Goal: Task Accomplishment & Management: Complete application form

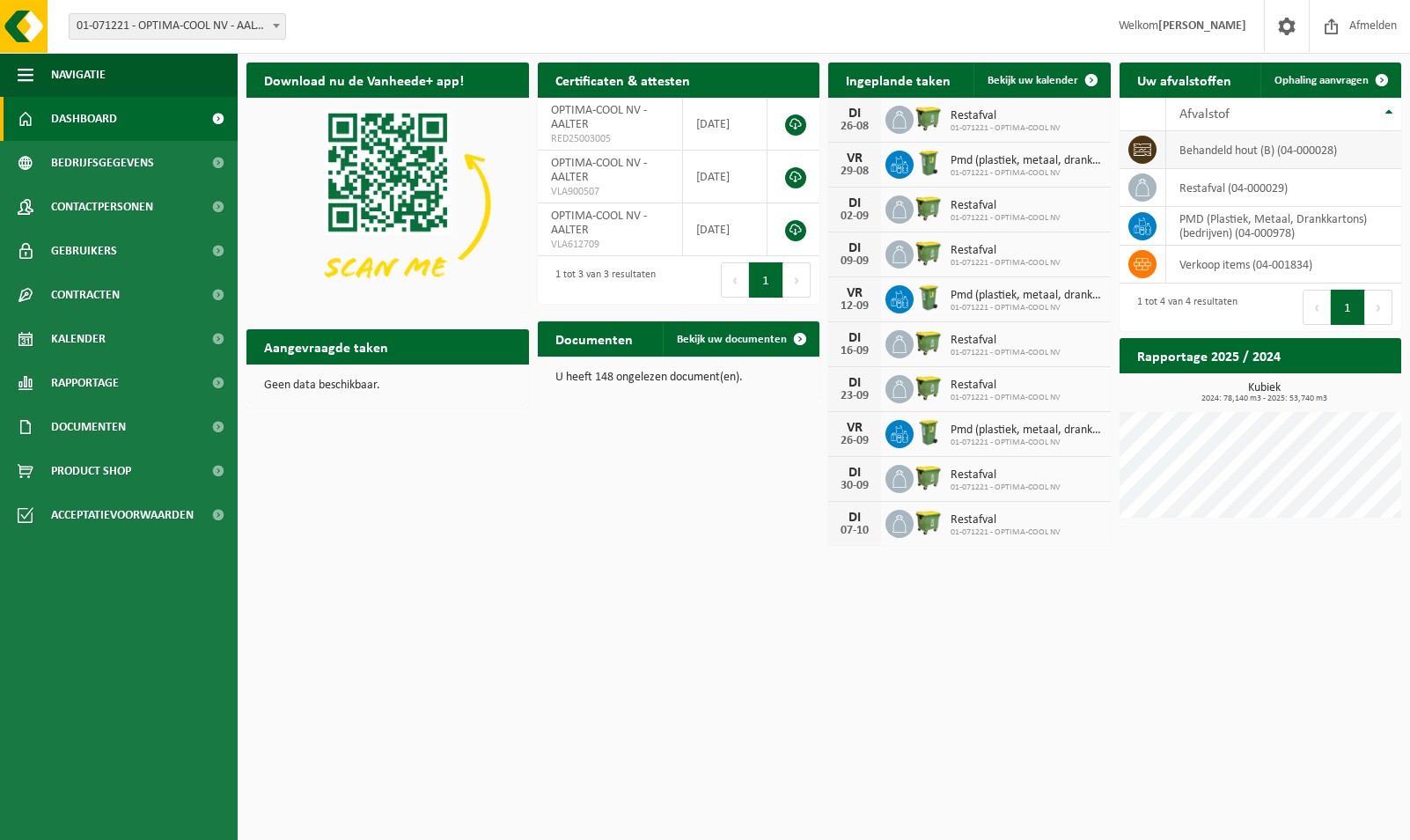
click at [1310, 144] on td "behandeld hout (B) (04-000028)" at bounding box center [1284, 150] width 236 height 38
click at [1310, 143] on td "behandeld hout (B) (04-000028)" at bounding box center [1284, 150] width 236 height 38
click at [1310, 145] on td "behandeld hout (B) (04-000028)" at bounding box center [1284, 150] width 236 height 38
click at [1366, 82] on span at bounding box center [1382, 80] width 36 height 36
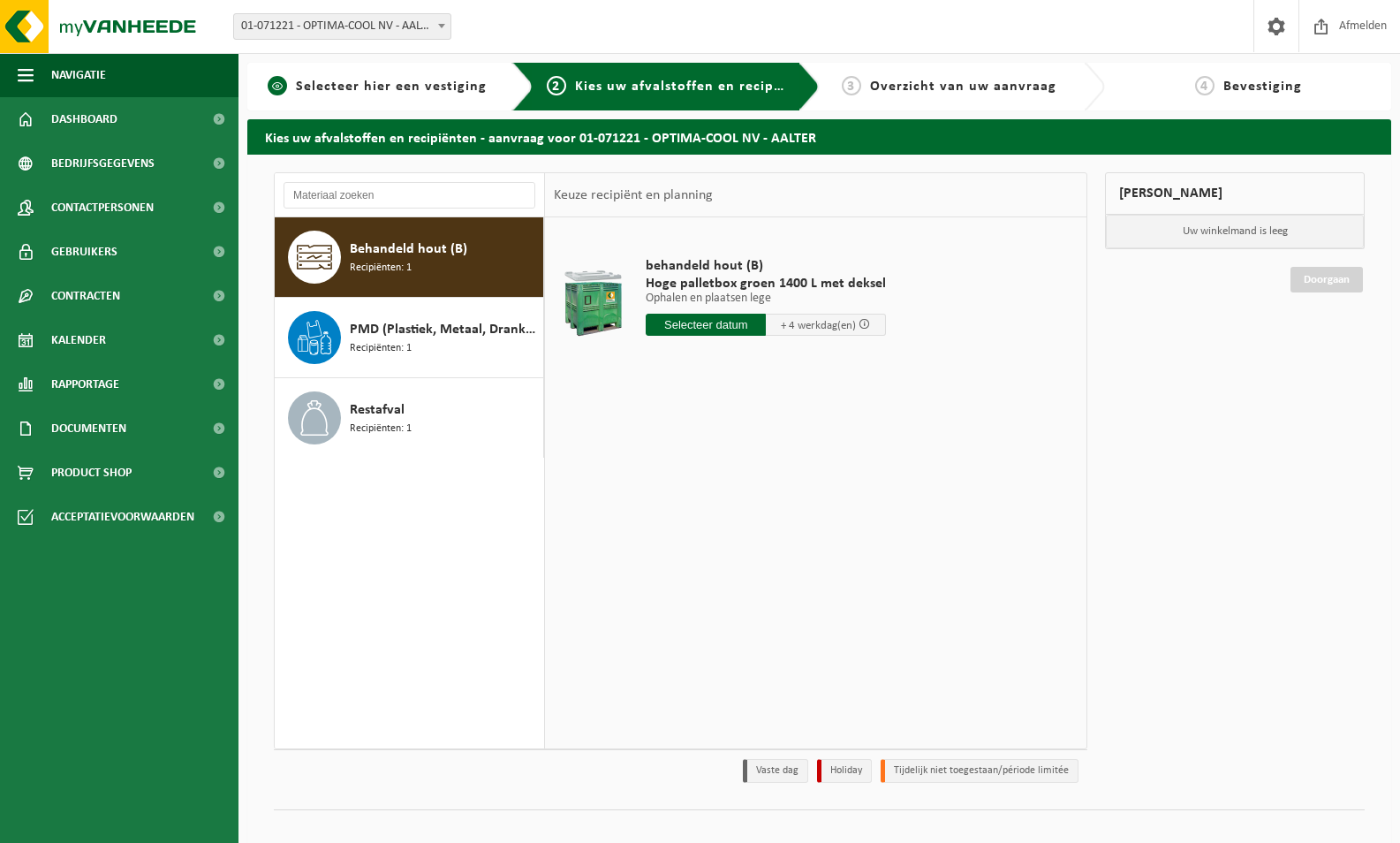
click at [405, 88] on span "Selecteer hier een vestiging" at bounding box center [391, 87] width 191 height 14
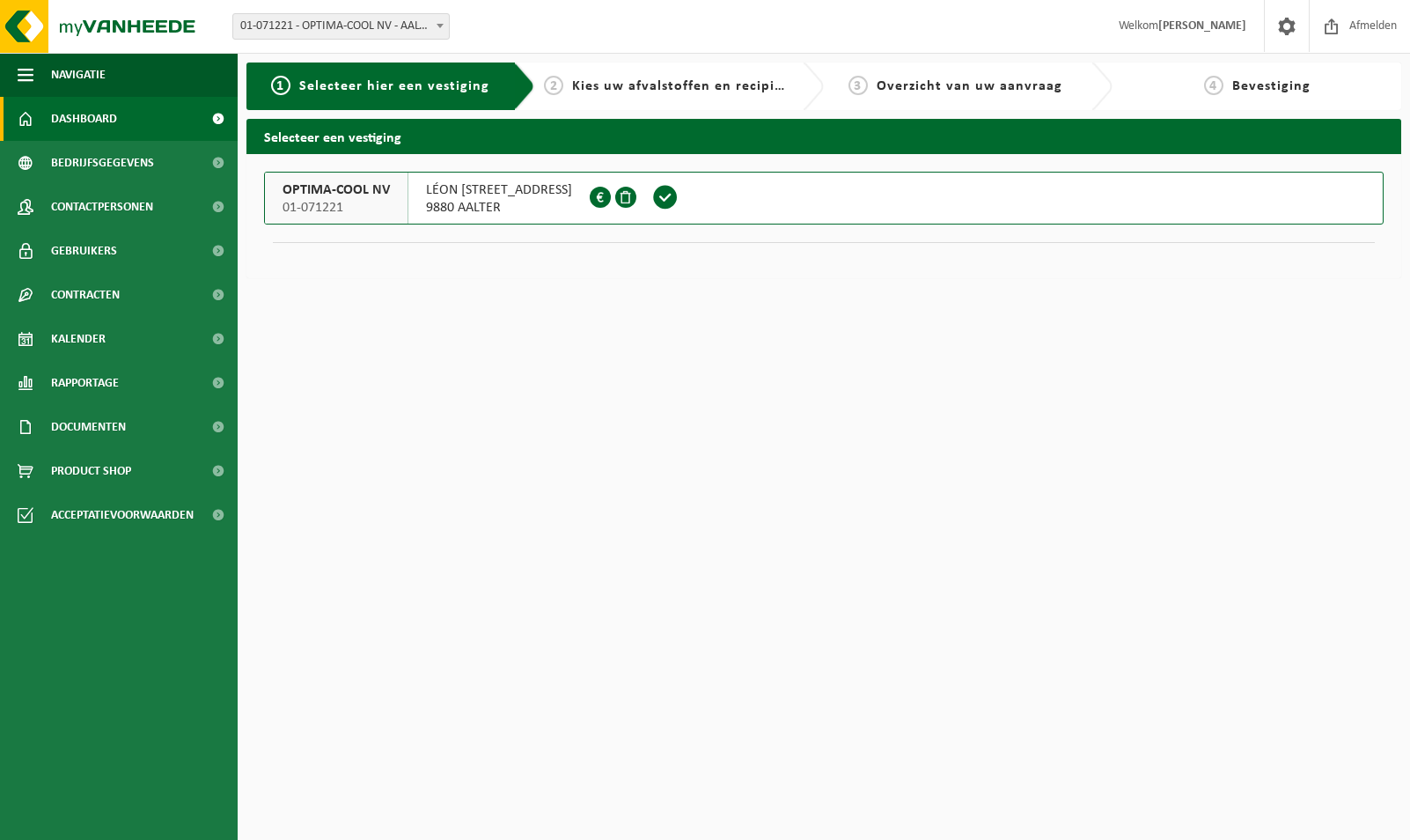
click at [84, 124] on span "Dashboard" at bounding box center [84, 119] width 66 height 44
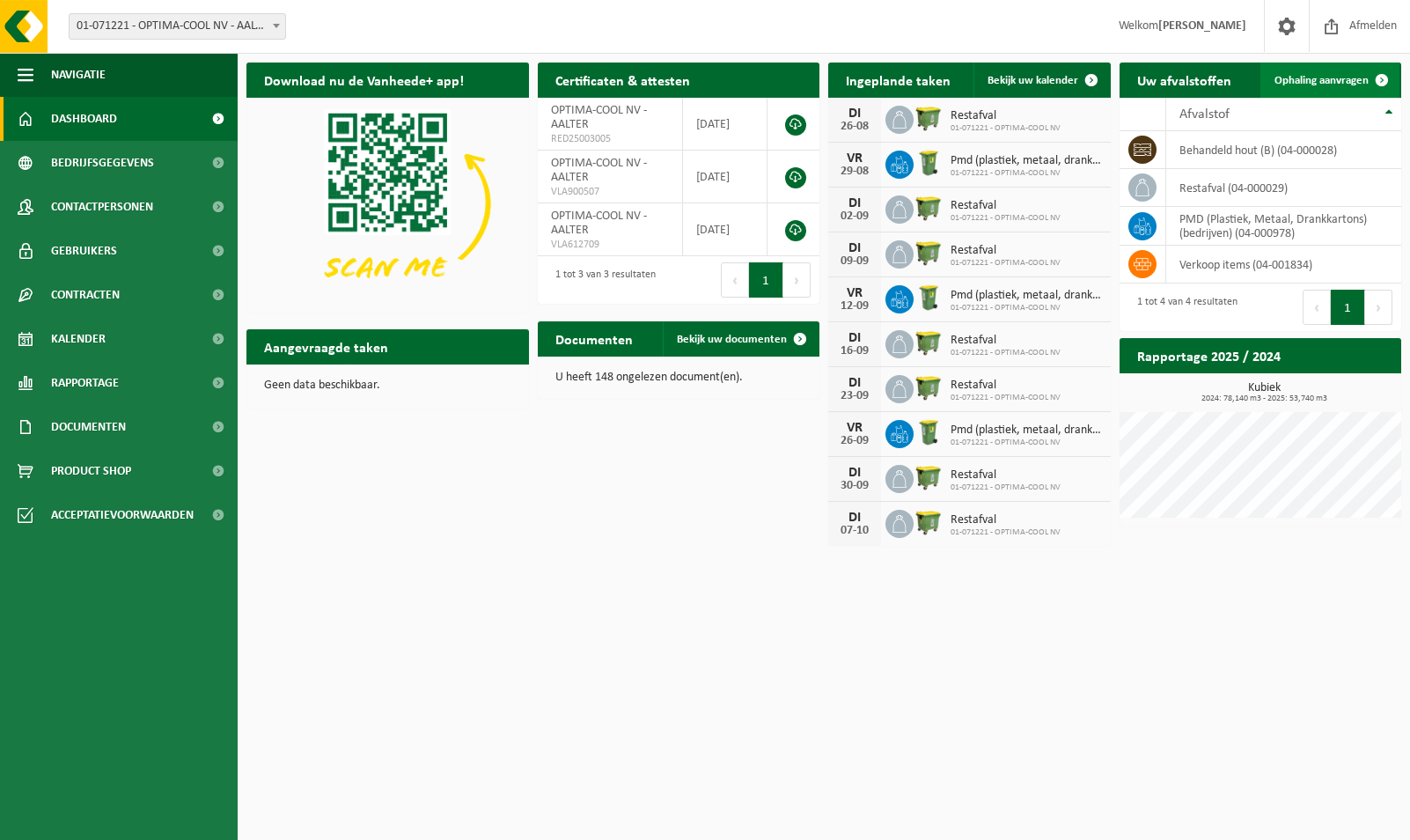
click at [1342, 82] on span "Ophaling aanvragen" at bounding box center [1322, 80] width 94 height 12
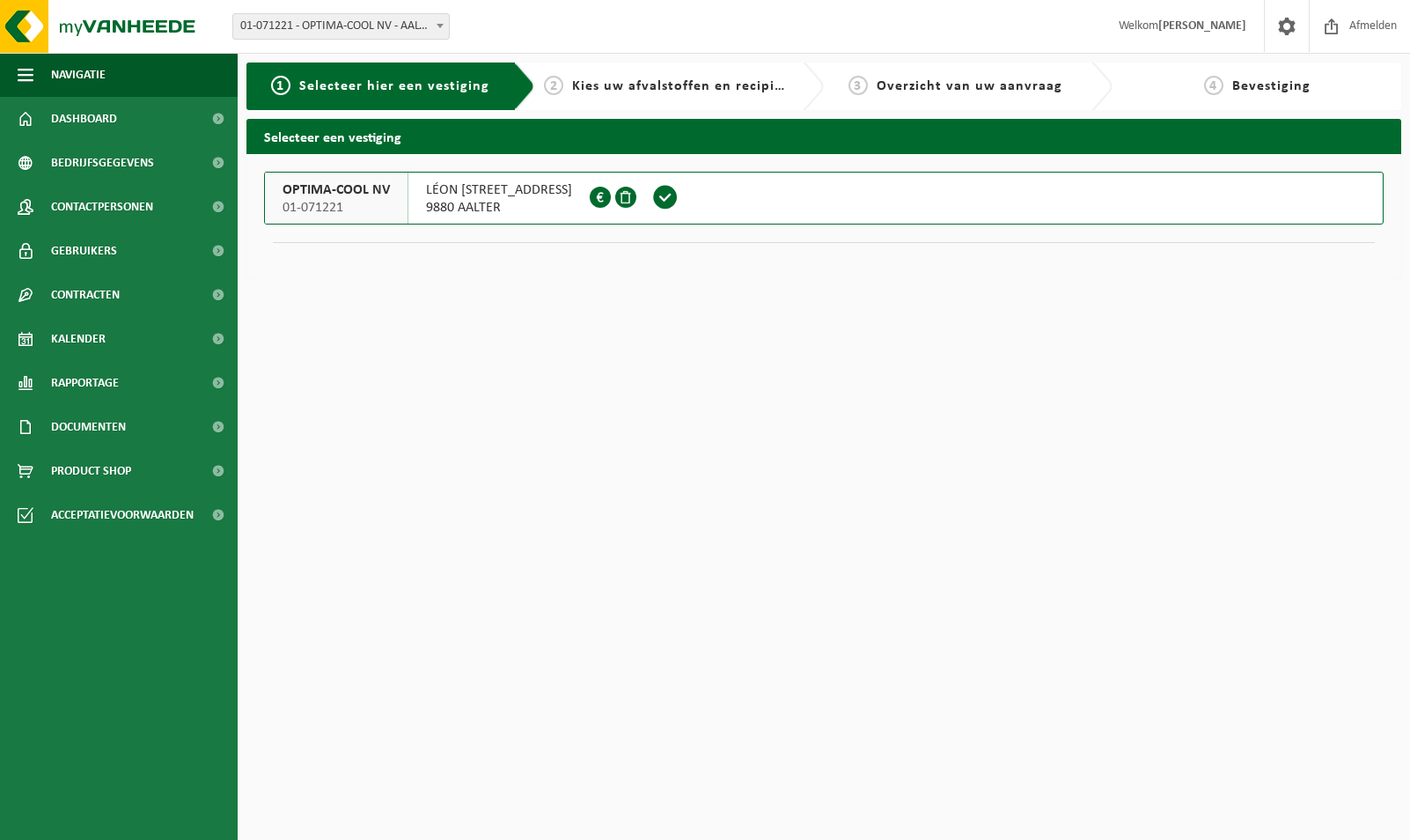
click at [469, 199] on span "9880 AALTER" at bounding box center [499, 208] width 146 height 18
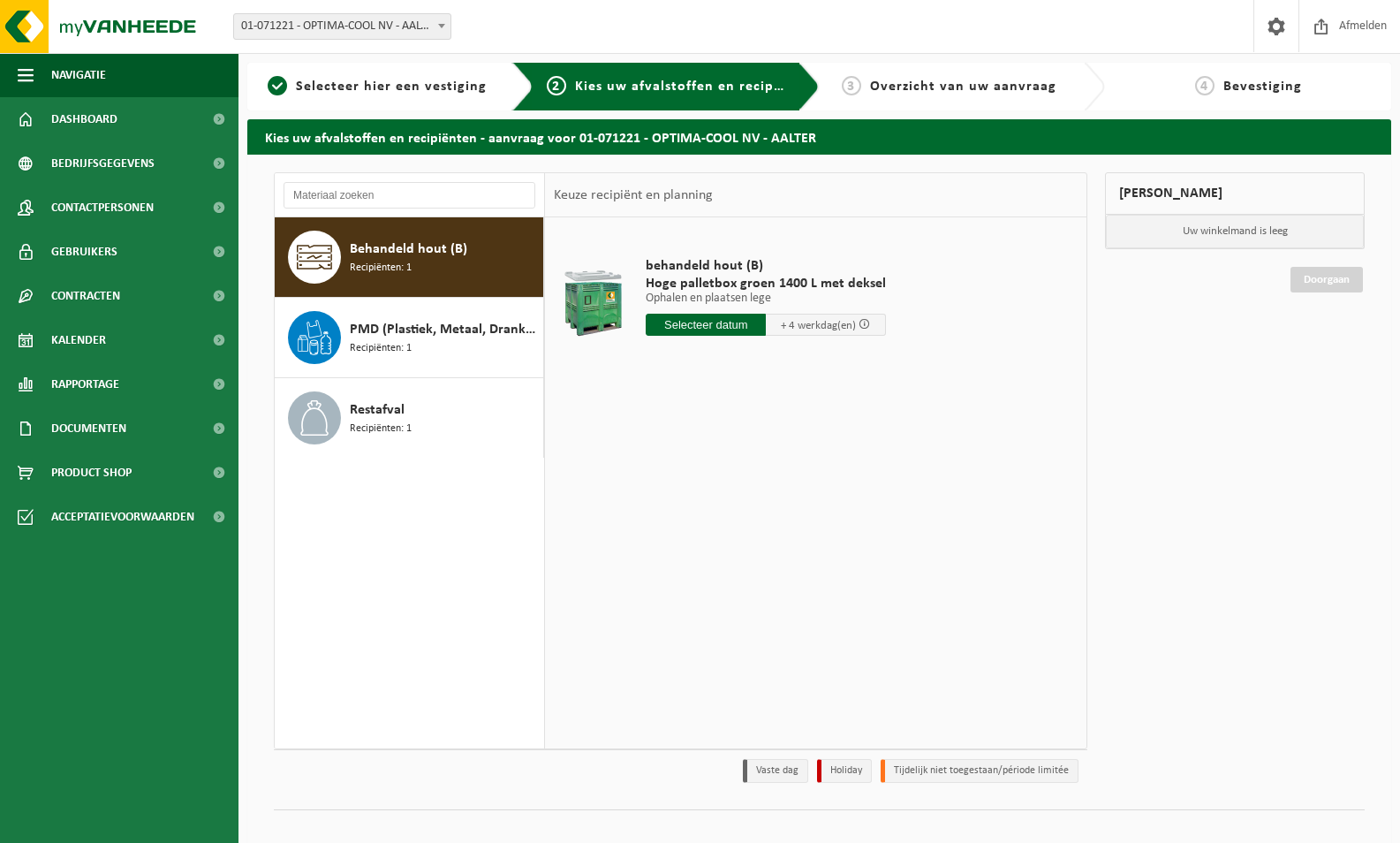
click at [704, 326] on input "text" at bounding box center [705, 325] width 120 height 22
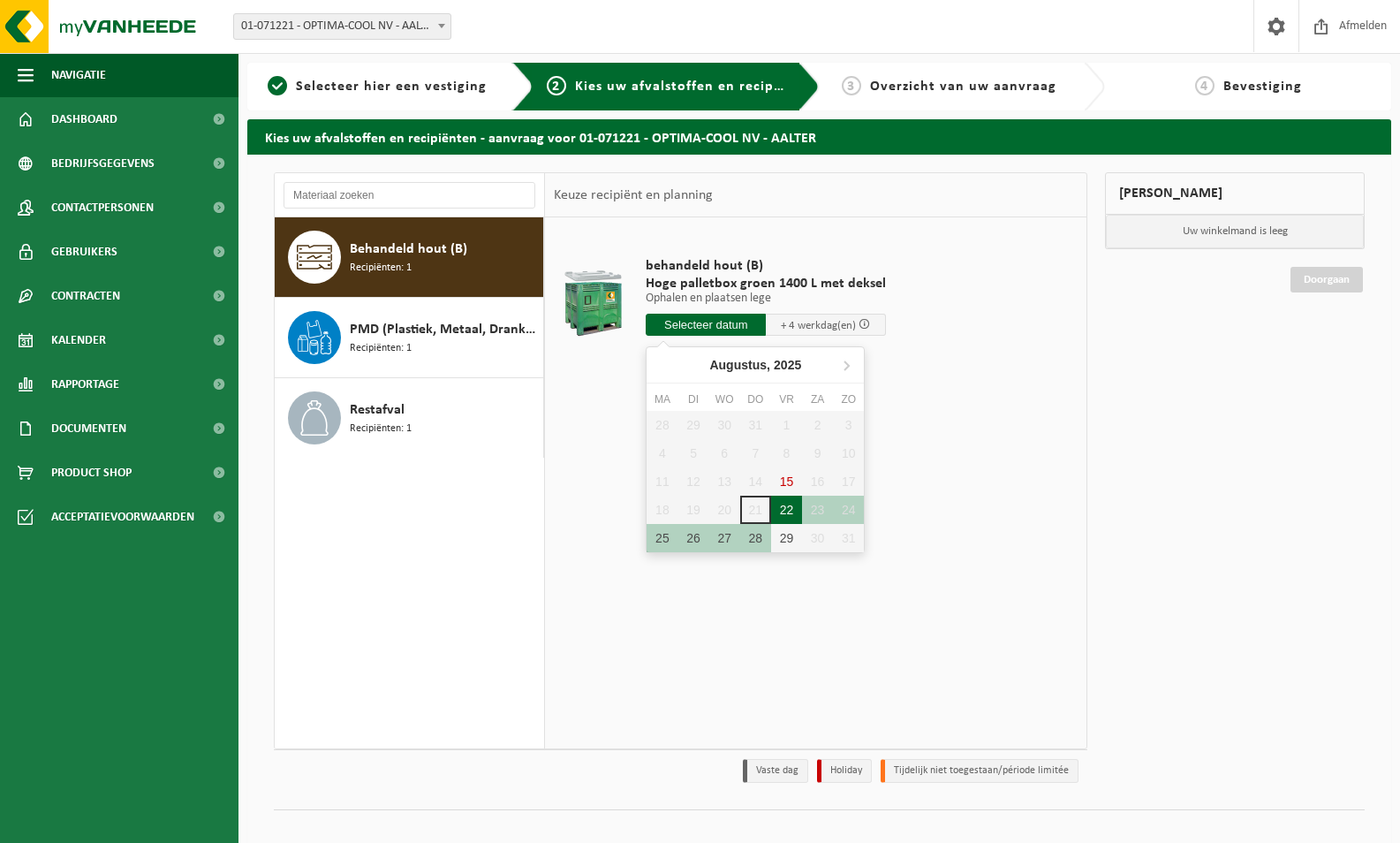
click at [785, 516] on div "22" at bounding box center [786, 510] width 31 height 29
type input "Van 2025-08-22"
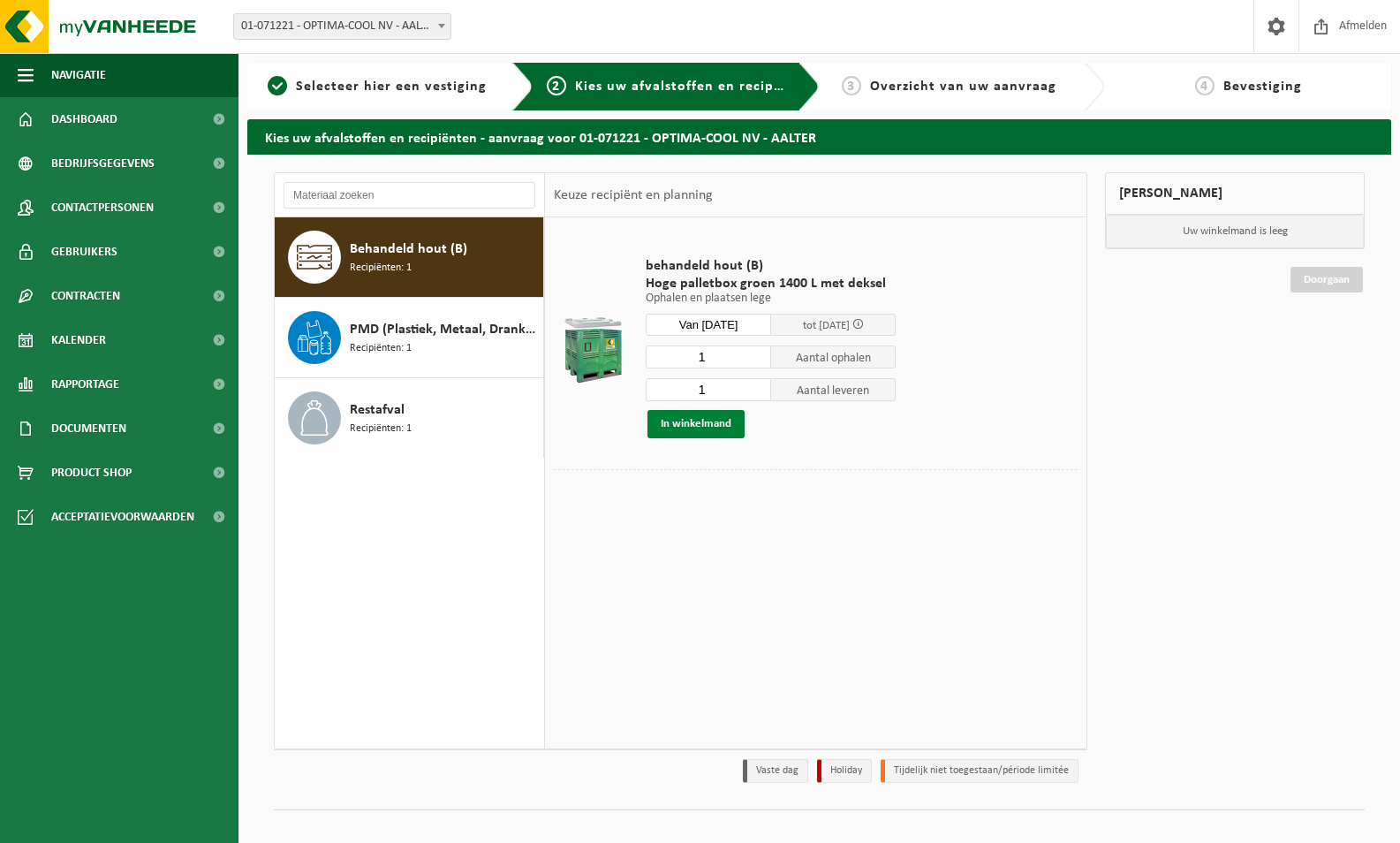
click at [680, 425] on button "In winkelmand" at bounding box center [696, 424] width 97 height 29
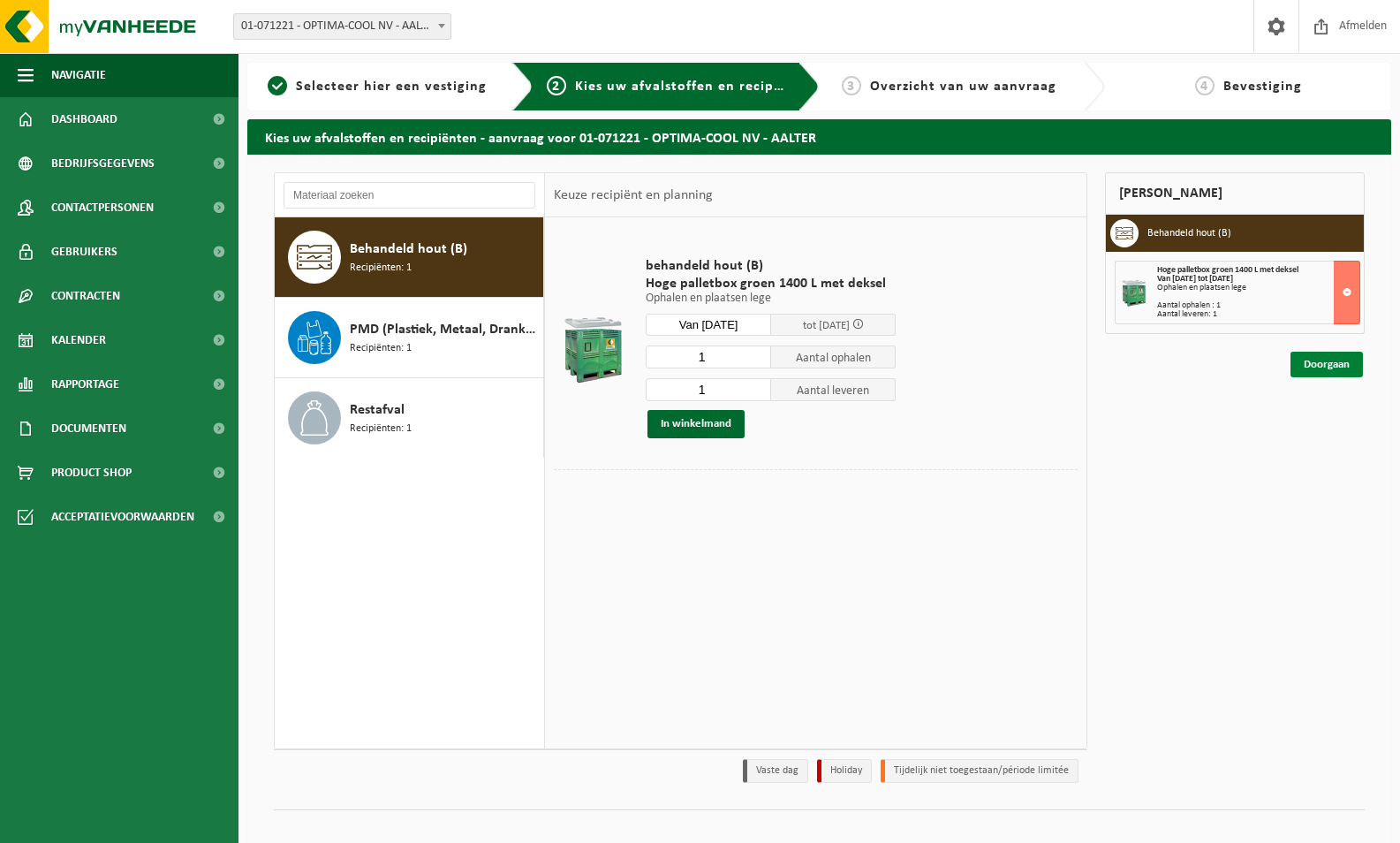
click at [1340, 364] on link "Doorgaan" at bounding box center [1326, 364] width 72 height 26
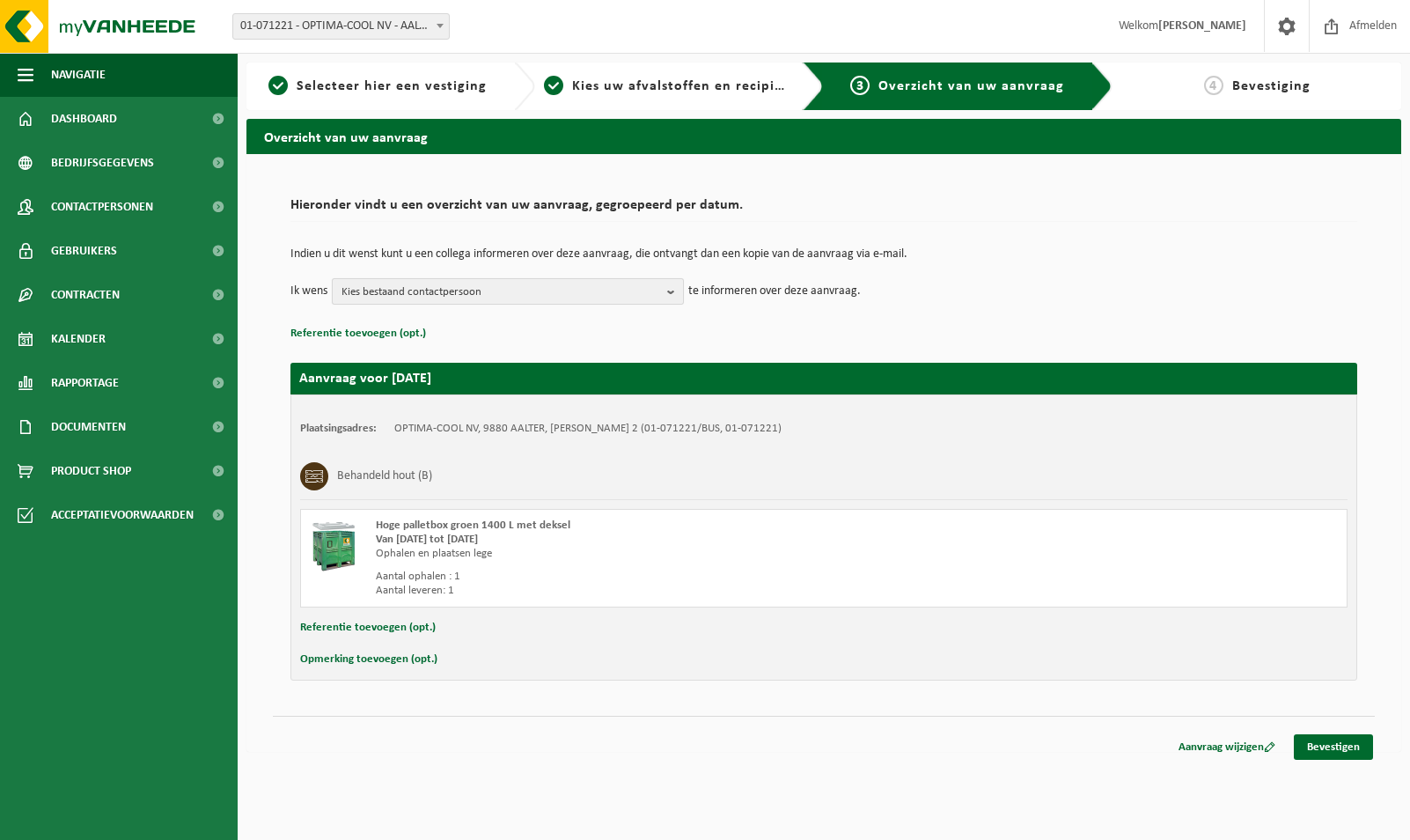
click at [493, 293] on span "Kies bestaand contactpersoon" at bounding box center [501, 292] width 318 height 27
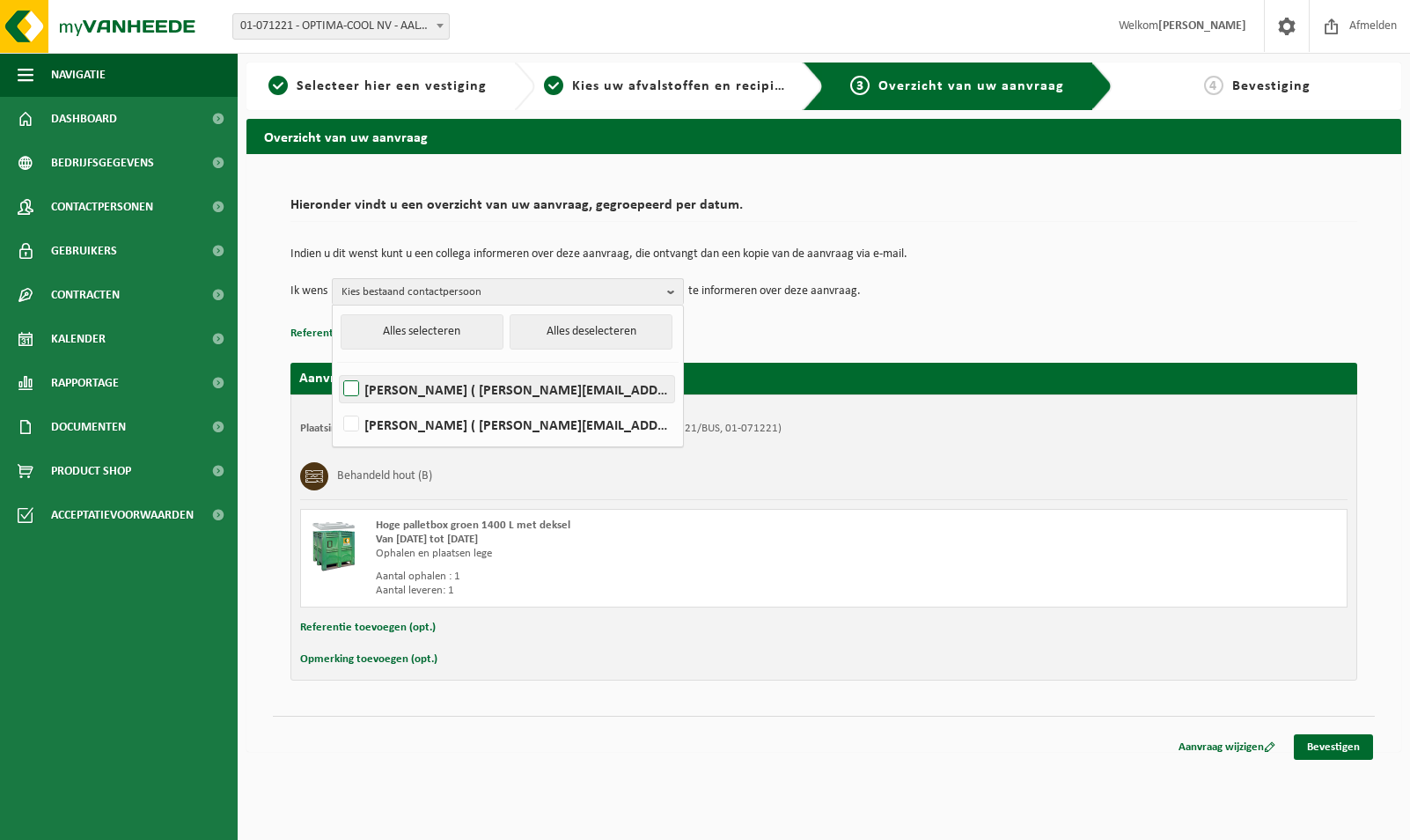
click at [420, 387] on label "Frederik Smeyers ( frederik@optima-cool.be )" at bounding box center [507, 389] width 334 height 27
click at [337, 367] on input "Frederik Smeyers ( frederik@optima-cool.be )" at bounding box center [336, 366] width 1 height 1
checkbox input "true"
click at [919, 317] on div "Indien u dit wenst kunt u een collega informeren over deze aanvraag, die ontvan…" at bounding box center [824, 276] width 1067 height 92
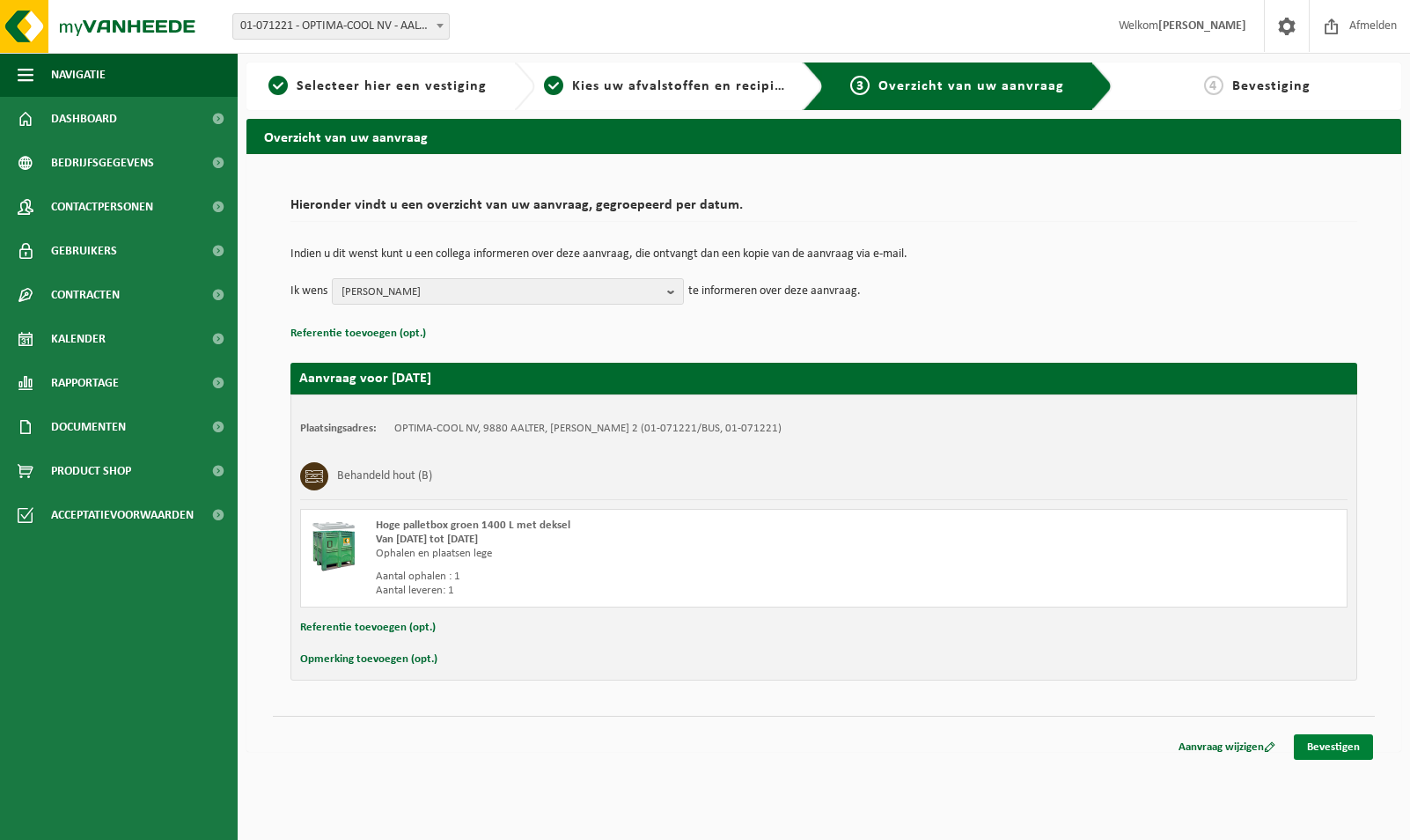
click at [1321, 741] on link "Bevestigen" at bounding box center [1334, 747] width 79 height 26
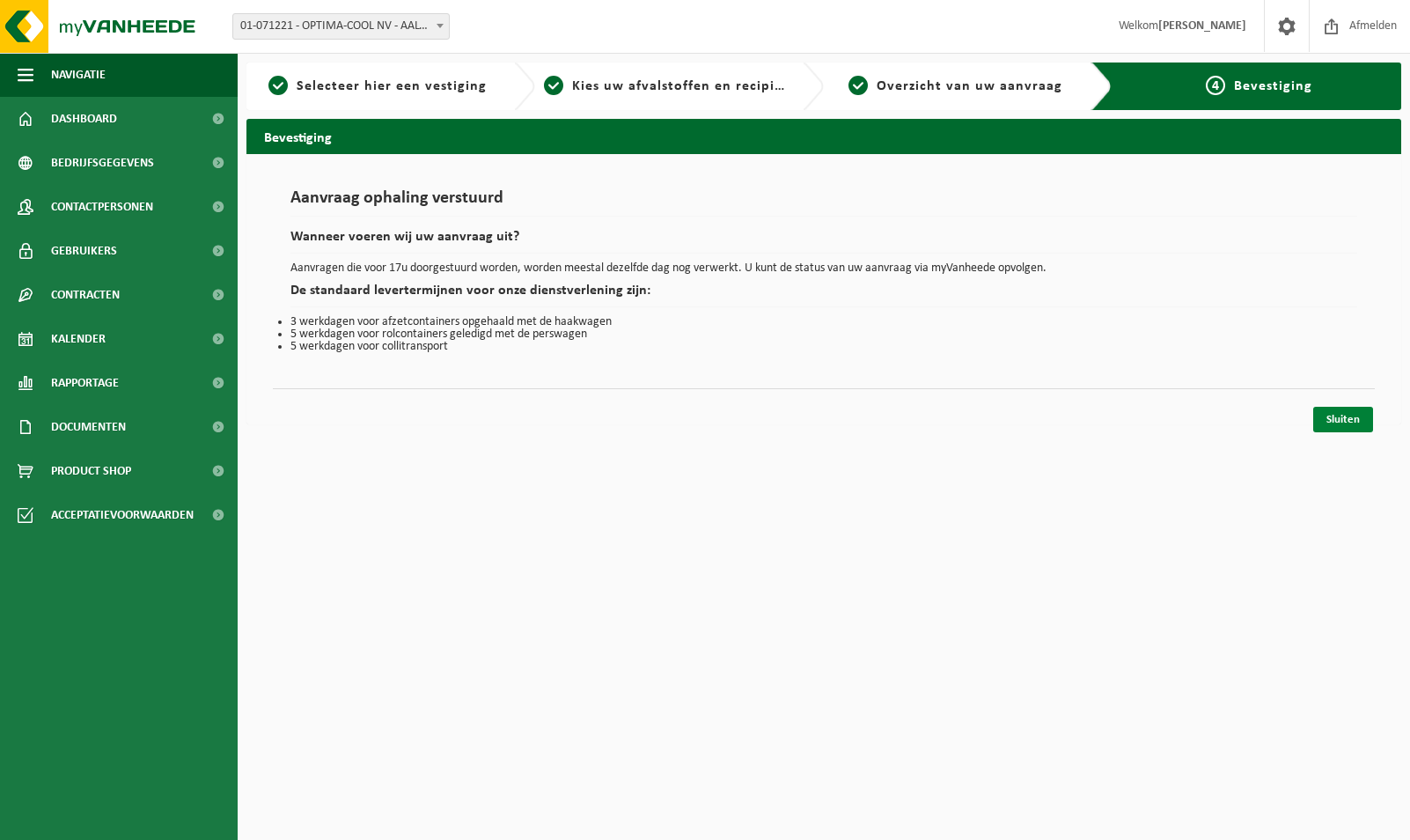
click at [1340, 426] on link "Sluiten" at bounding box center [1342, 419] width 60 height 26
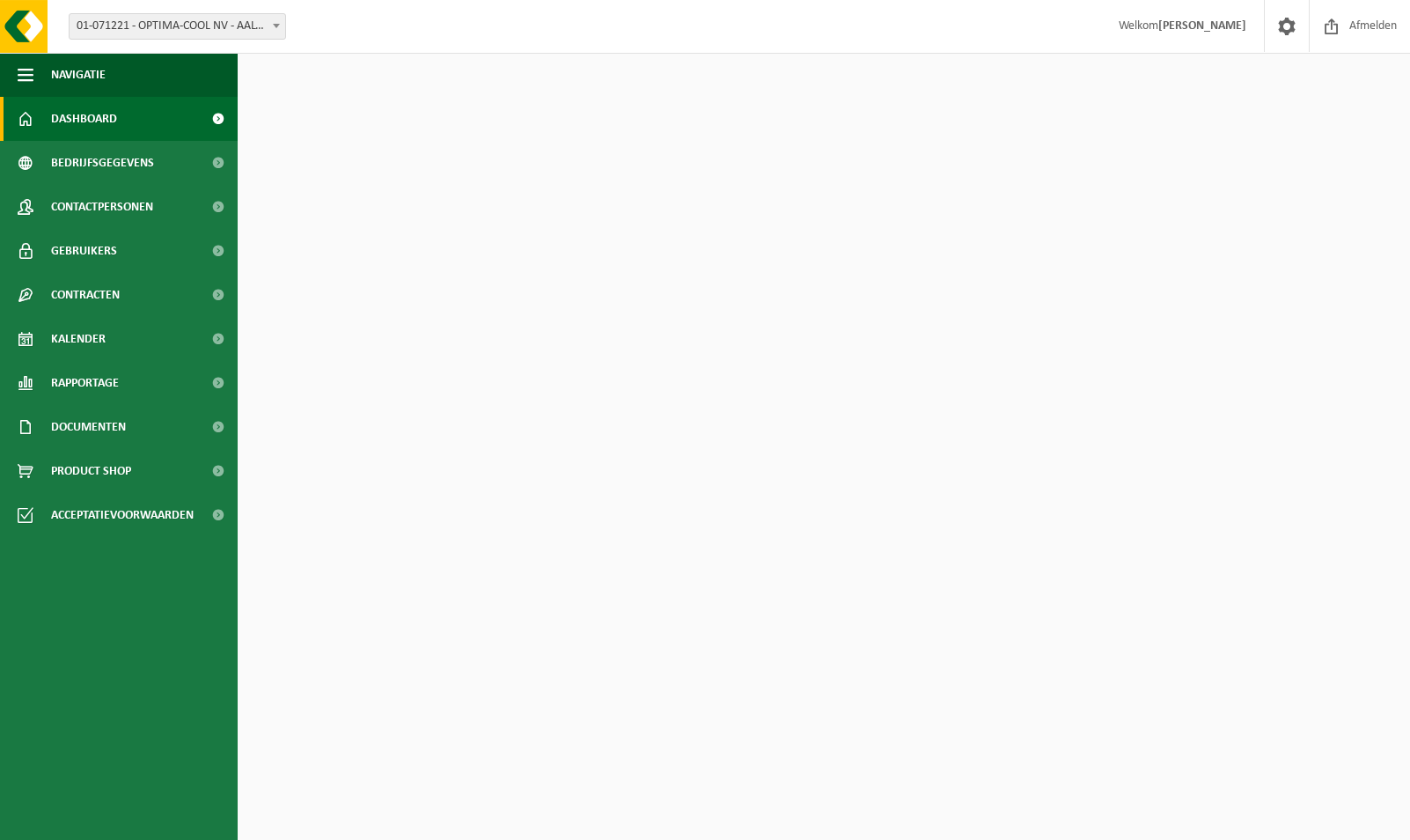
click at [92, 112] on span "Dashboard" at bounding box center [84, 119] width 66 height 44
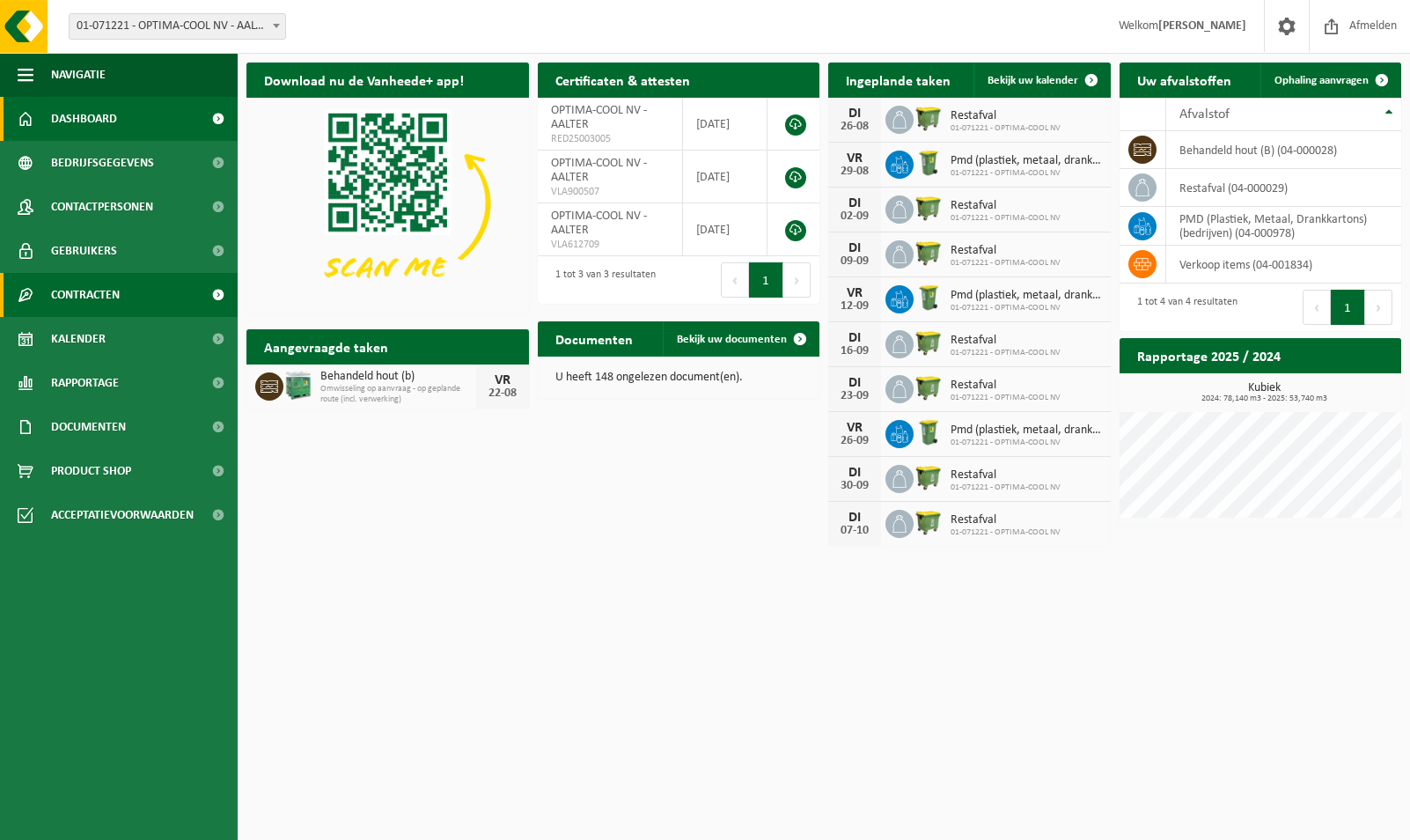
click at [164, 306] on link "Contracten" at bounding box center [118, 295] width 237 height 44
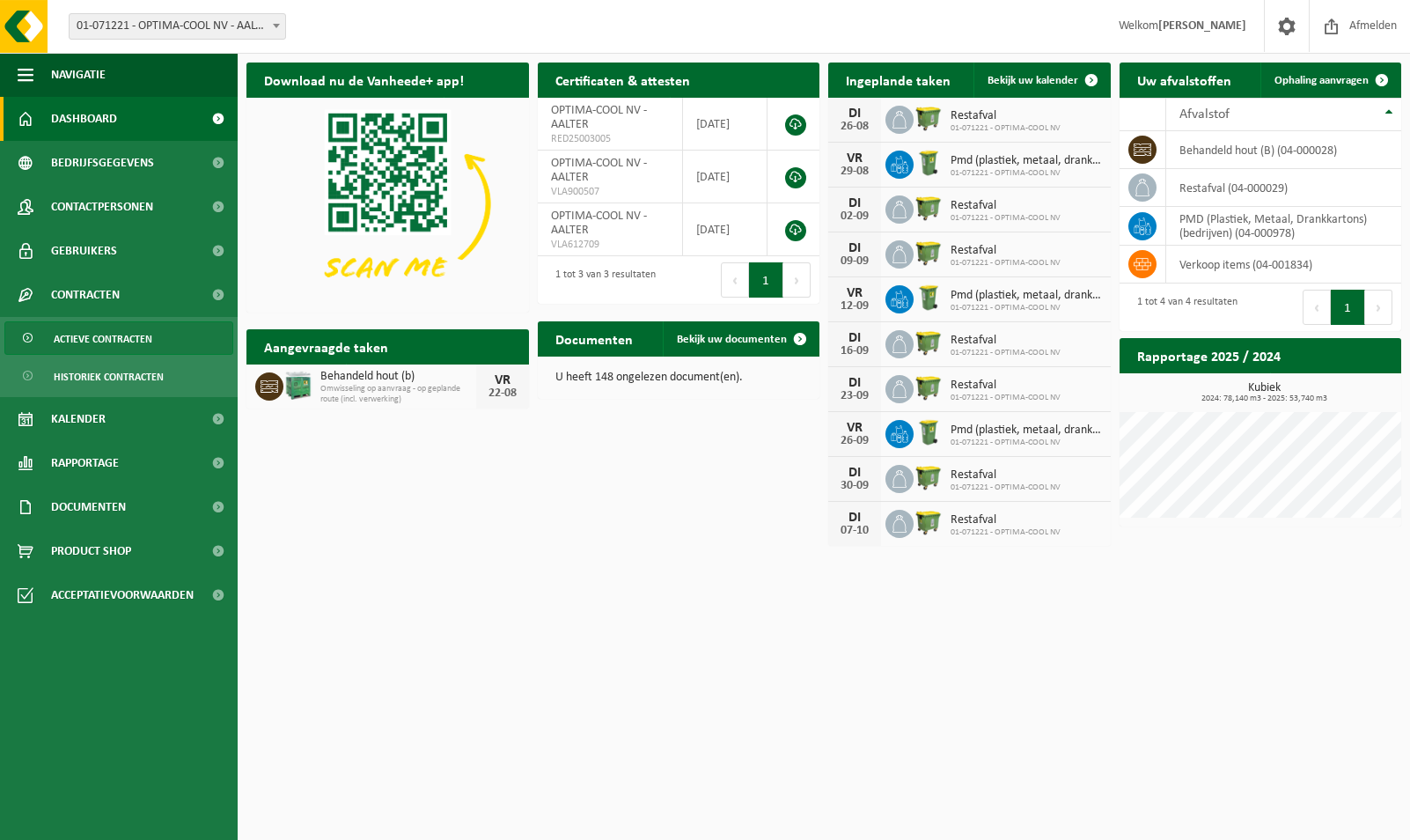
click at [145, 339] on span "Actieve contracten" at bounding box center [102, 339] width 99 height 34
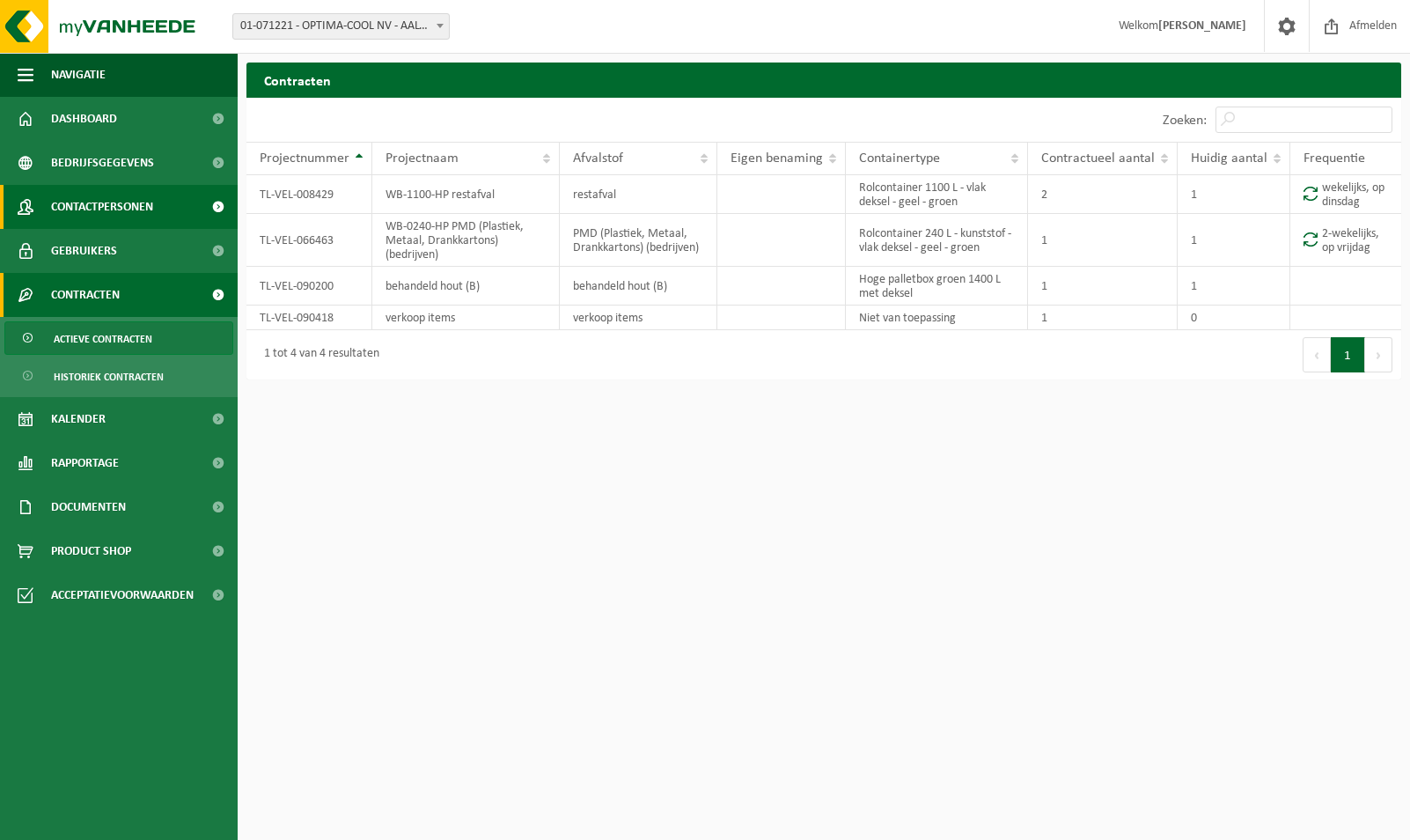
click at [78, 212] on span "Contactpersonen" at bounding box center [101, 207] width 102 height 44
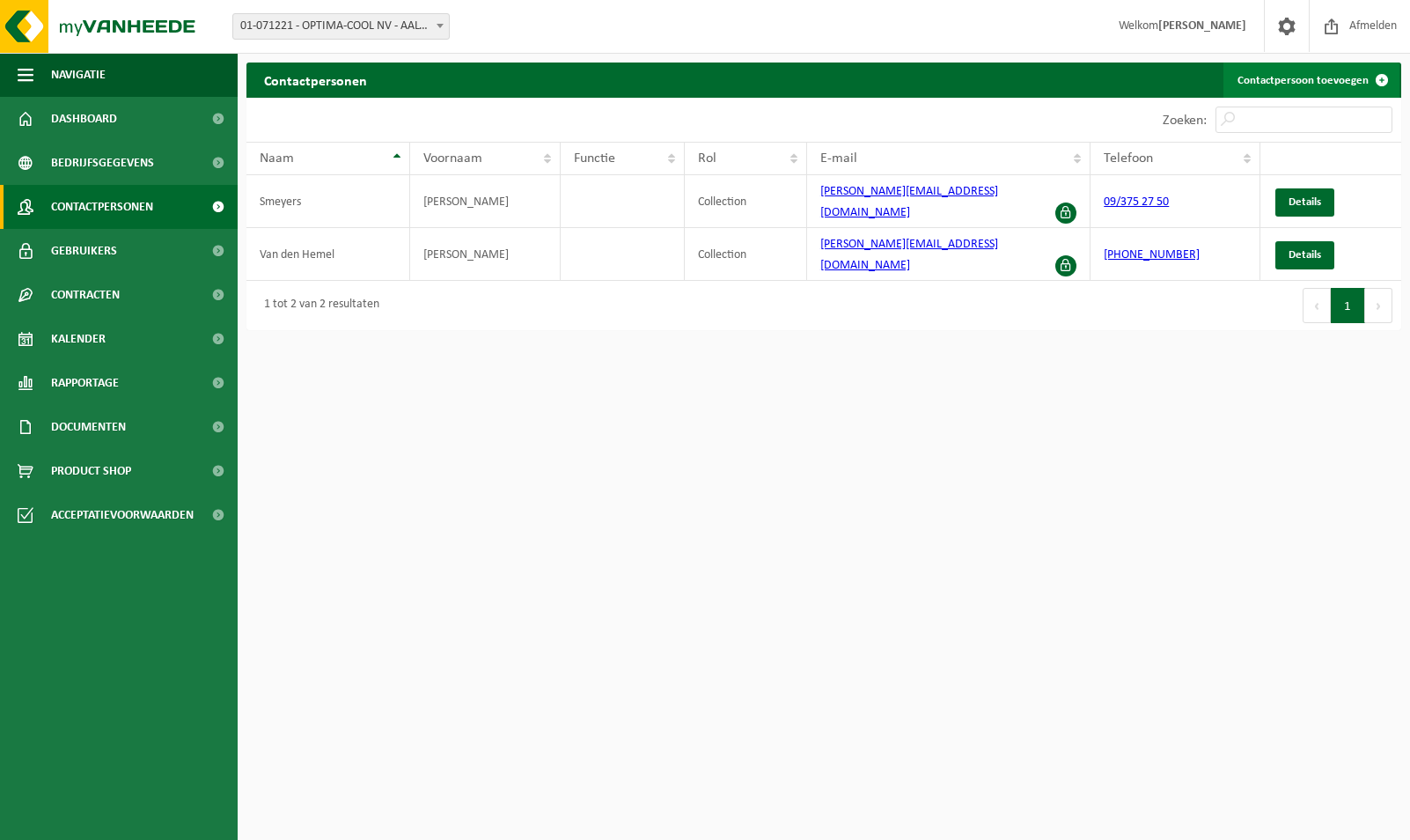
click at [1296, 82] on link "Contactpersoon toevoegen" at bounding box center [1311, 80] width 176 height 36
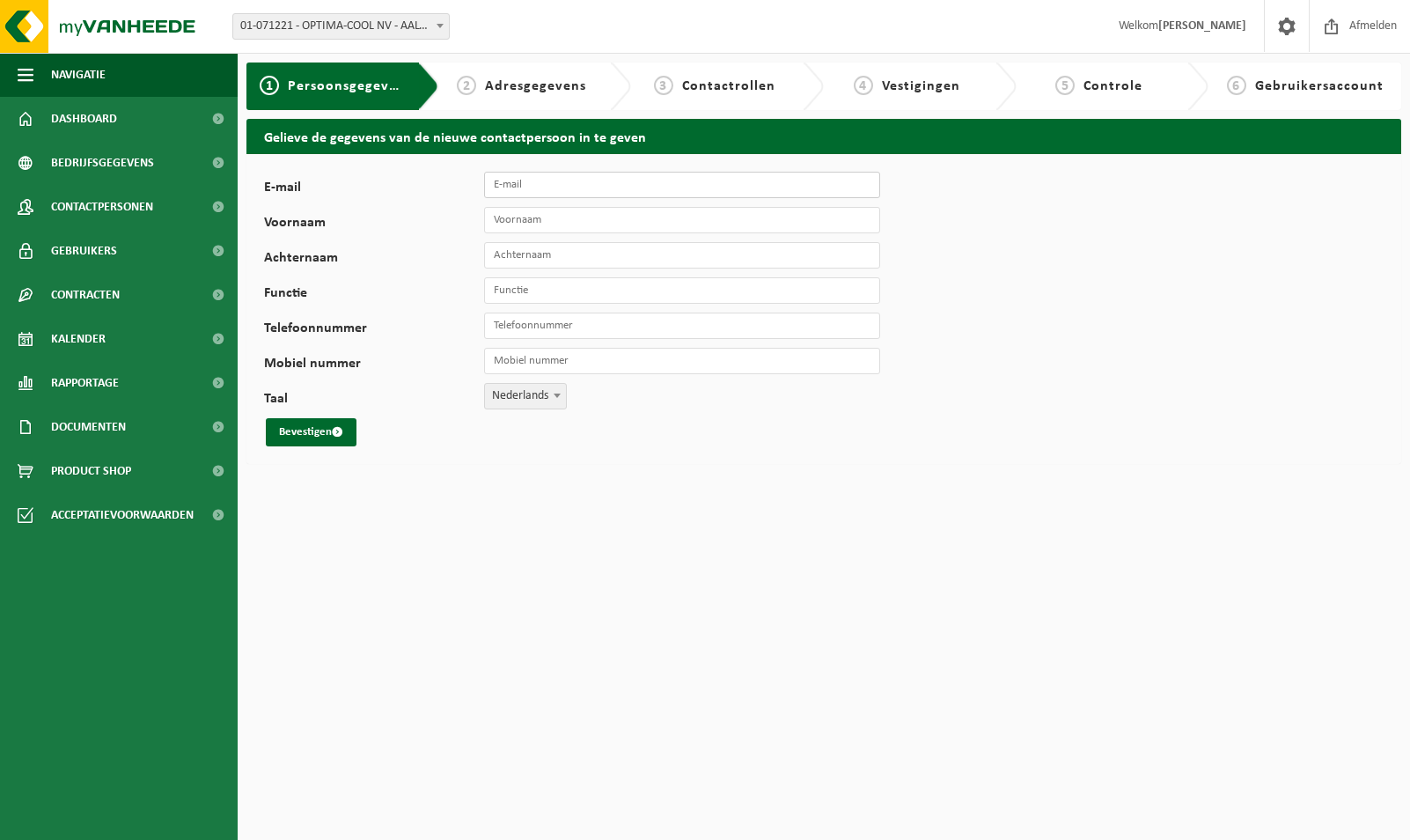
click at [502, 189] on input "E-mail" at bounding box center [683, 185] width 397 height 27
